Goal: Information Seeking & Learning: Check status

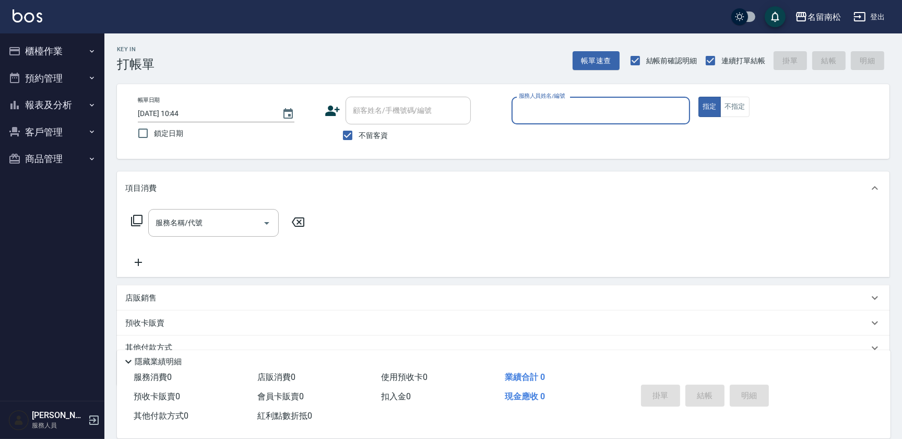
click at [44, 105] on button "報表及分析" at bounding box center [52, 104] width 96 height 27
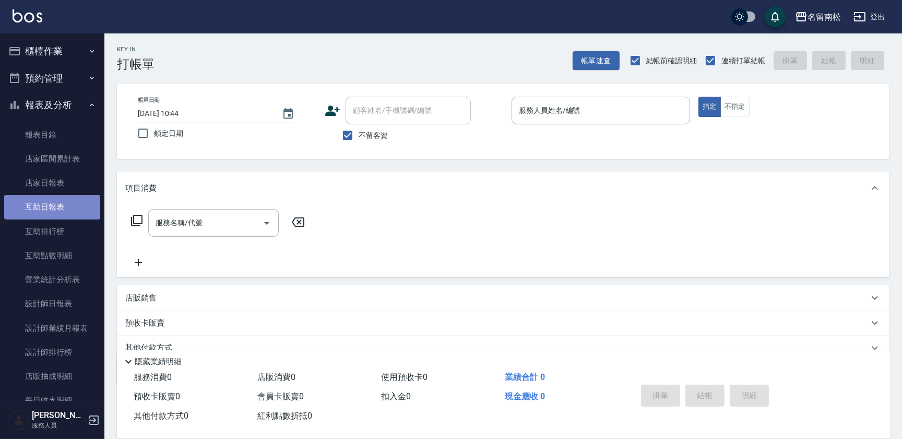
click at [65, 214] on link "互助日報表" at bounding box center [52, 207] width 96 height 24
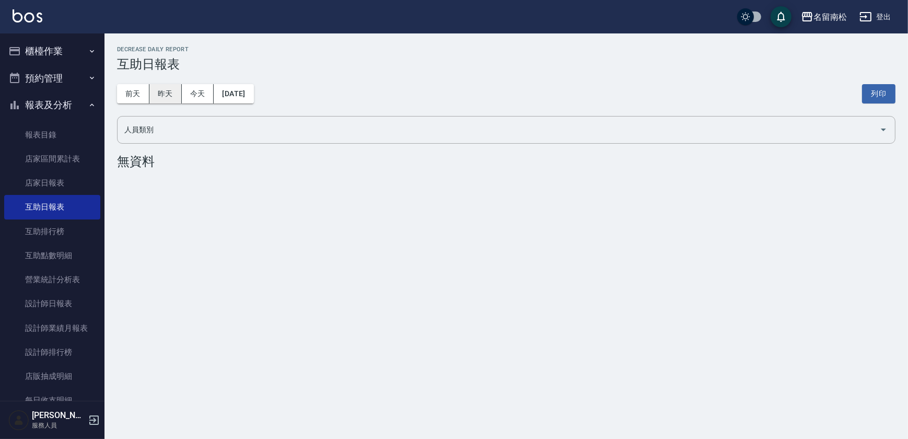
click at [163, 90] on button "昨天" at bounding box center [165, 93] width 32 height 19
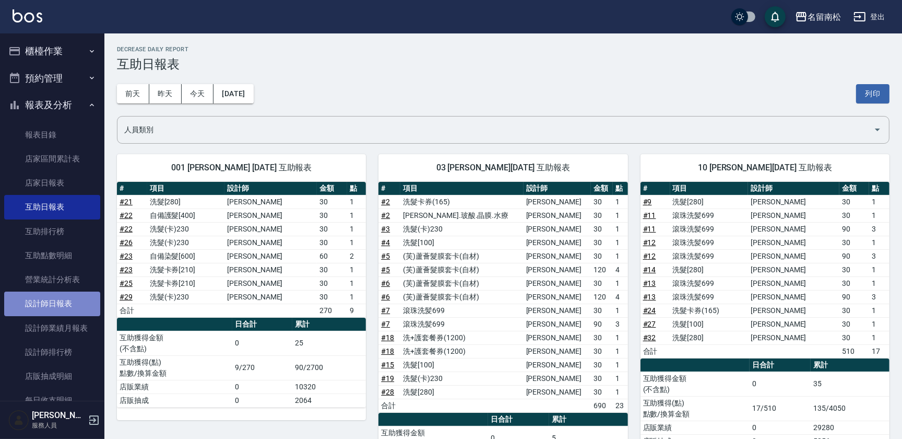
click at [73, 309] on link "設計師日報表" at bounding box center [52, 303] width 96 height 24
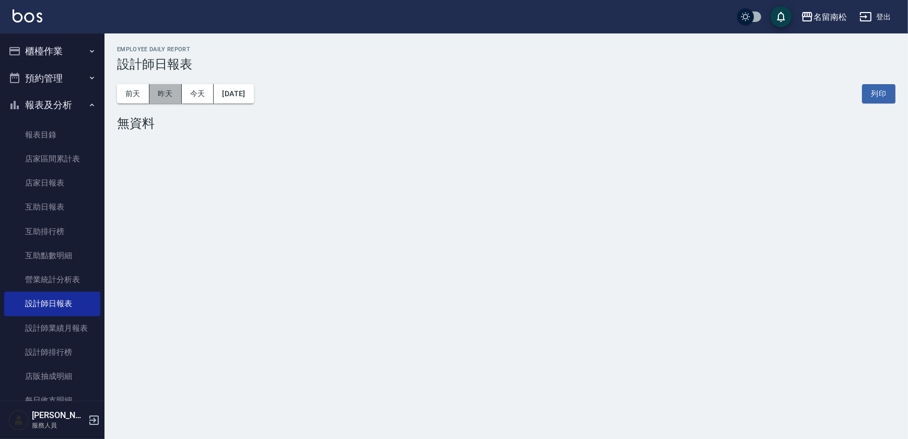
click at [166, 98] on button "昨天" at bounding box center [165, 93] width 32 height 19
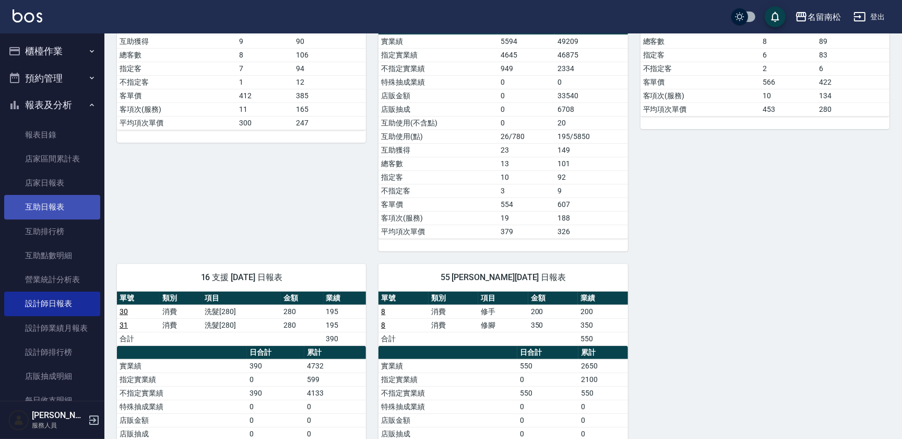
scroll to position [285, 0]
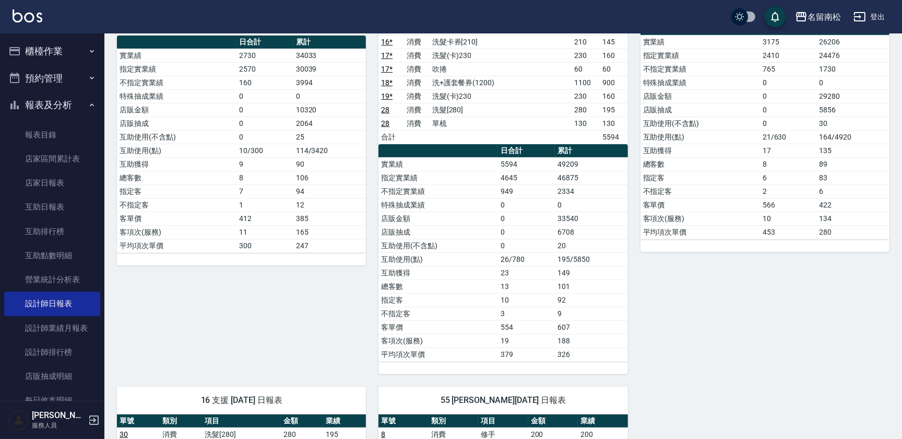
click at [64, 42] on button "櫃檯作業" at bounding box center [52, 51] width 96 height 27
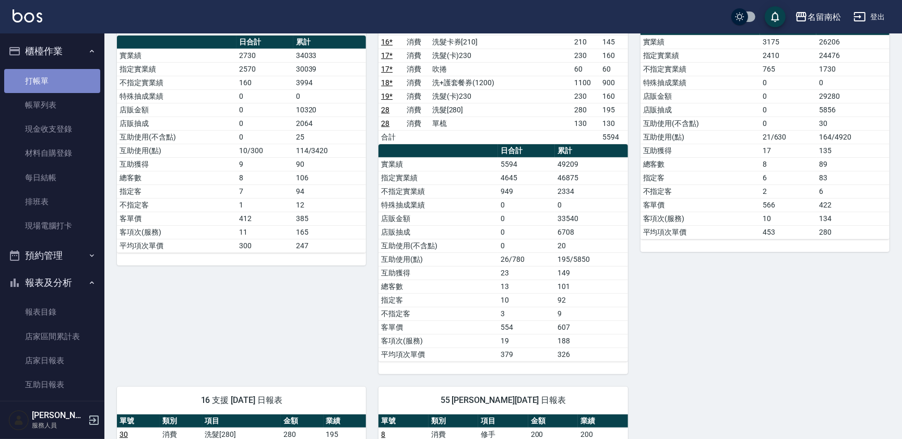
click at [66, 74] on link "打帳單" at bounding box center [52, 81] width 96 height 24
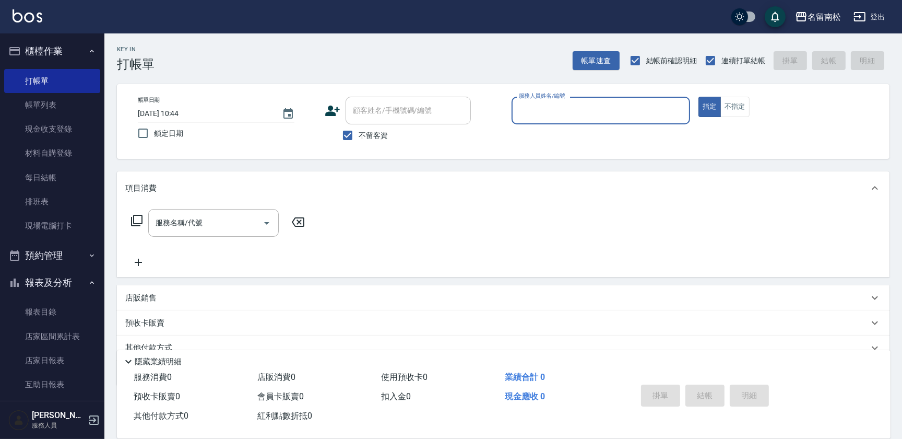
click at [88, 280] on icon "button" at bounding box center [92, 282] width 8 height 8
